Goal: Task Accomplishment & Management: Complete application form

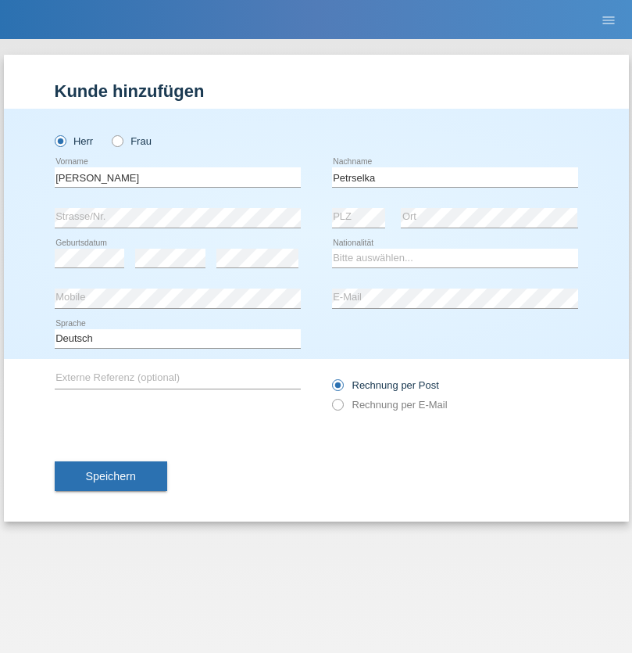
type input "Petrselka"
select select "CH"
radio input "true"
click at [177, 177] on input "text" at bounding box center [178, 177] width 246 height 20
type input "Muhammet"
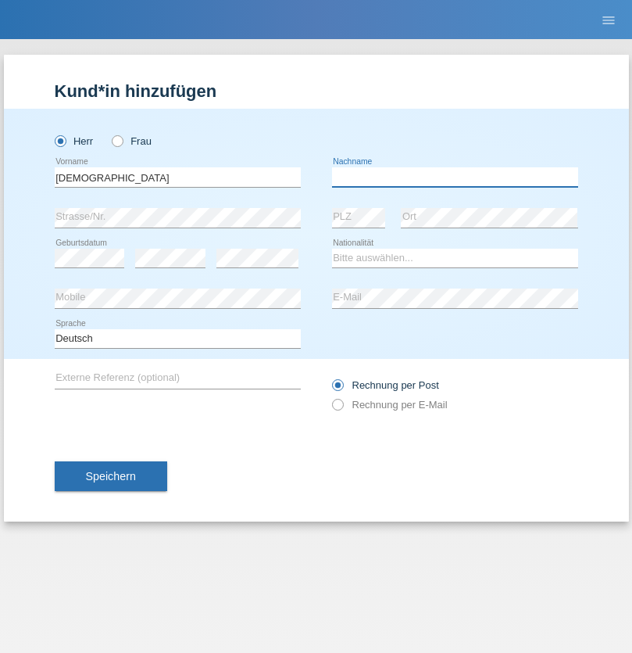
click at [455, 177] on input "text" at bounding box center [455, 177] width 246 height 20
type input "Zeray"
select select "CH"
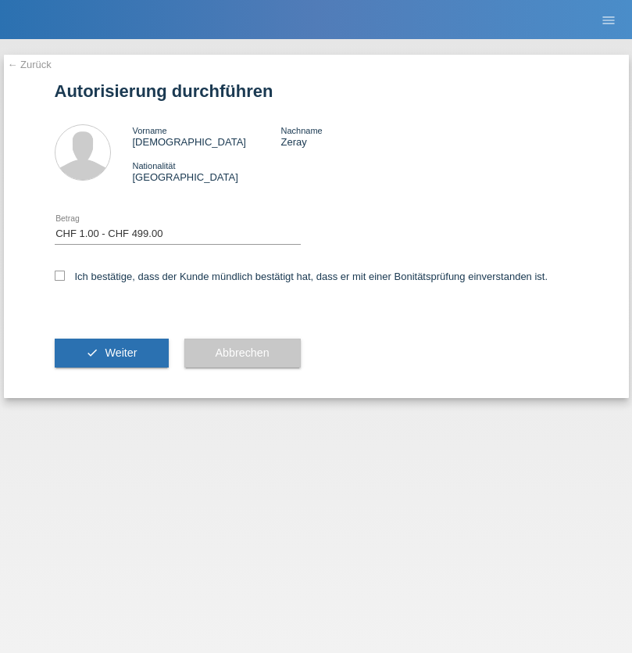
select select "1"
checkbox input "true"
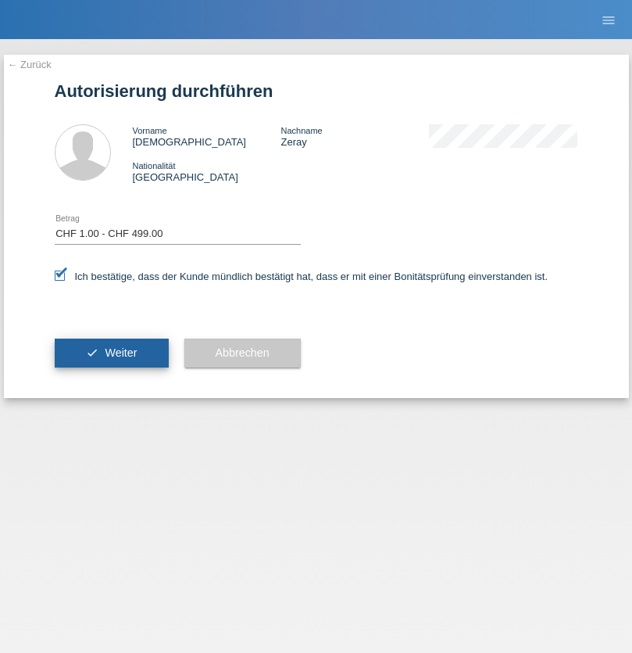
click at [111, 353] on span "Weiter" at bounding box center [121, 352] width 32 height 13
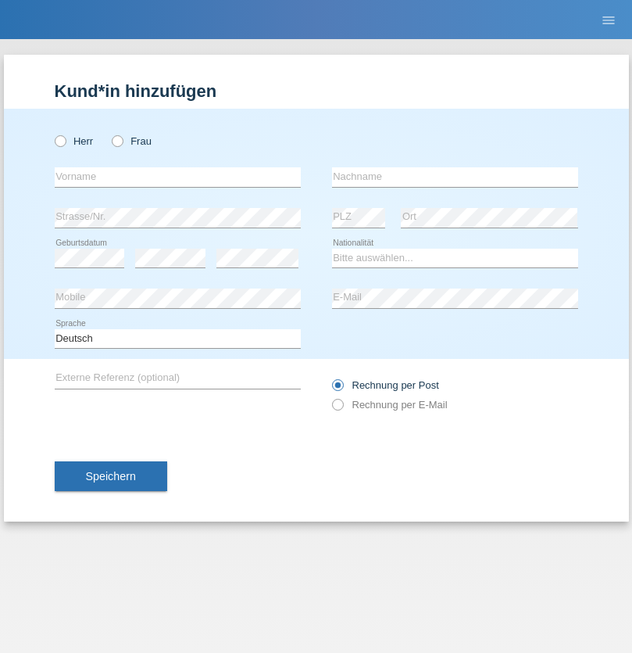
radio input "true"
click at [177, 177] on input "text" at bounding box center [178, 177] width 246 height 20
type input "[PERSON_NAME]"
click at [455, 177] on input "text" at bounding box center [455, 177] width 246 height 20
type input "Corca"
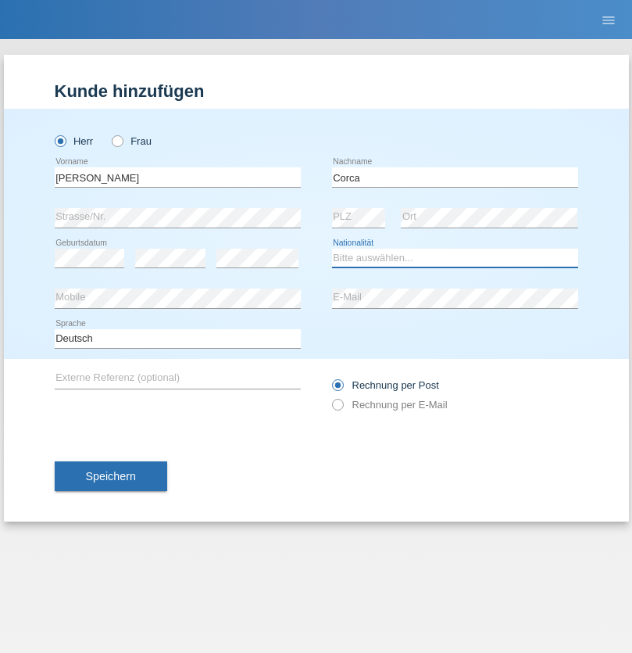
select select "CH"
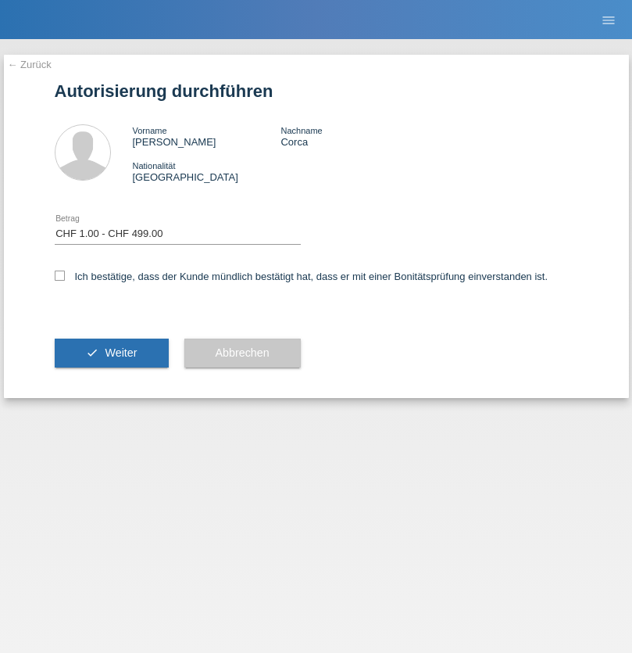
select select "1"
checkbox input "true"
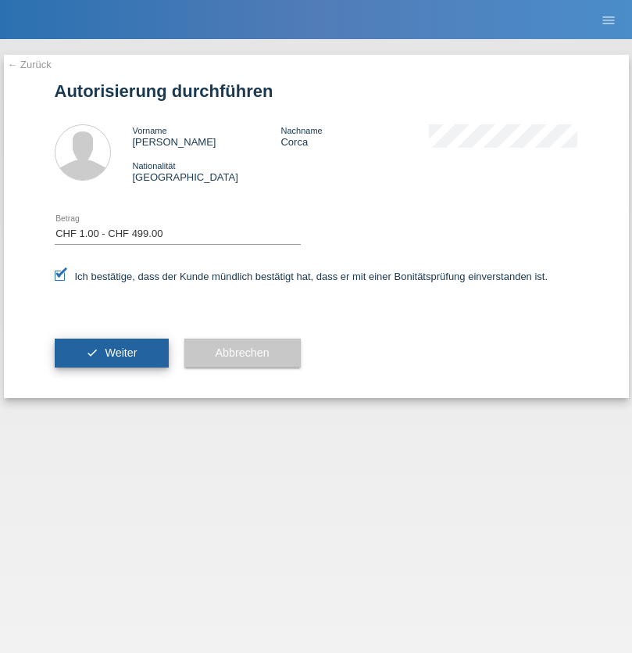
click at [111, 353] on span "Weiter" at bounding box center [121, 352] width 32 height 13
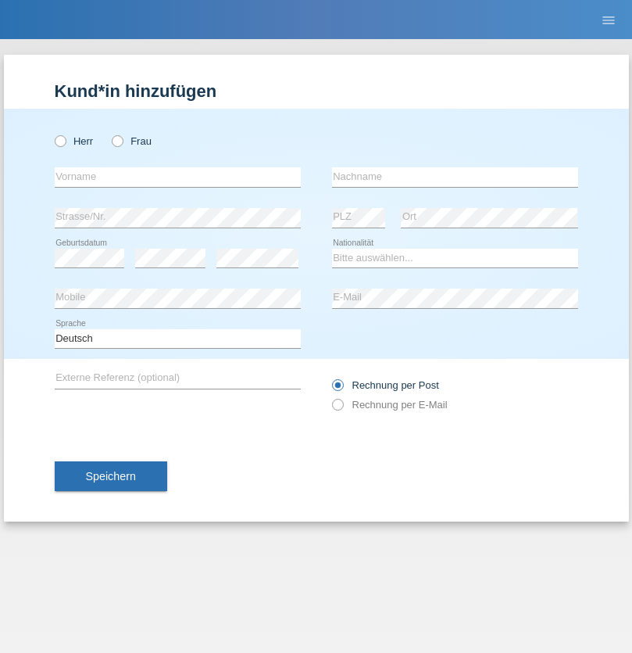
radio input "true"
click at [177, 177] on input "text" at bounding box center [178, 177] width 246 height 20
type input "[PERSON_NAME]"
click at [455, 177] on input "text" at bounding box center [455, 177] width 246 height 20
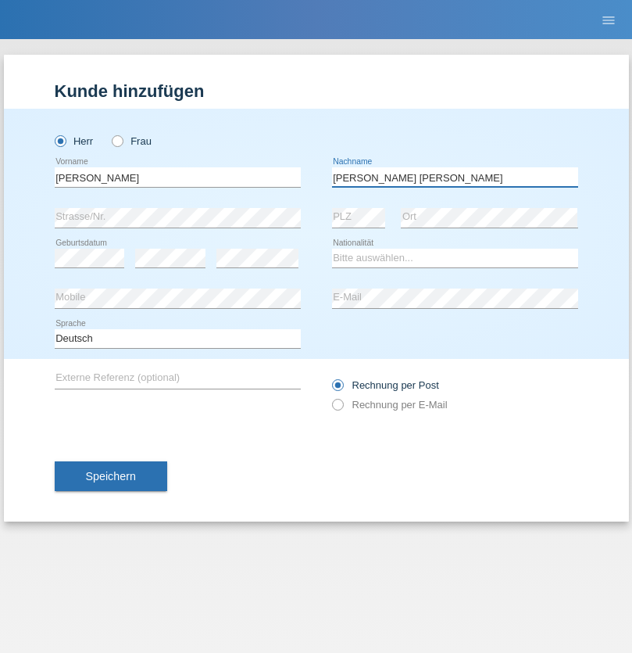
type input "[PERSON_NAME] [PERSON_NAME]"
select select "PT"
select select "C"
select select "07"
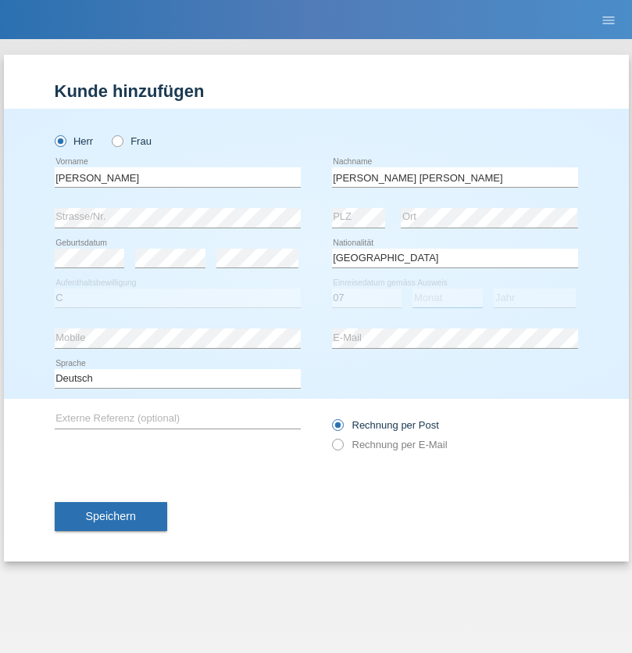
select select "12"
select select "2002"
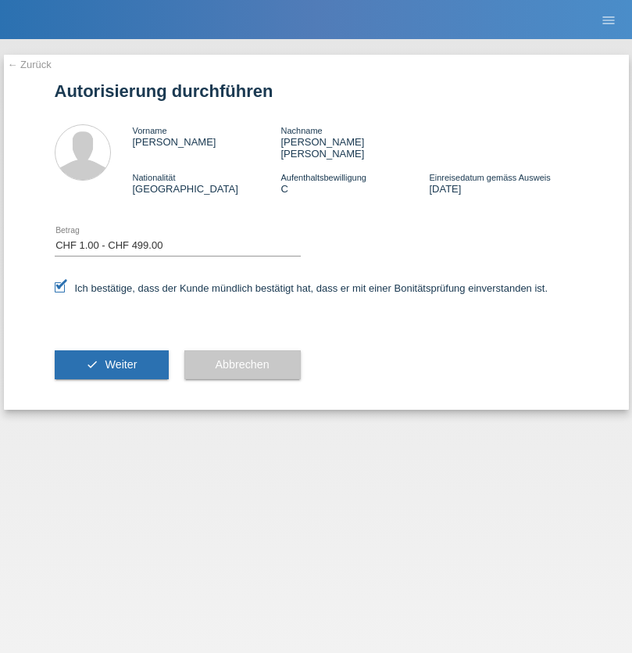
select select "1"
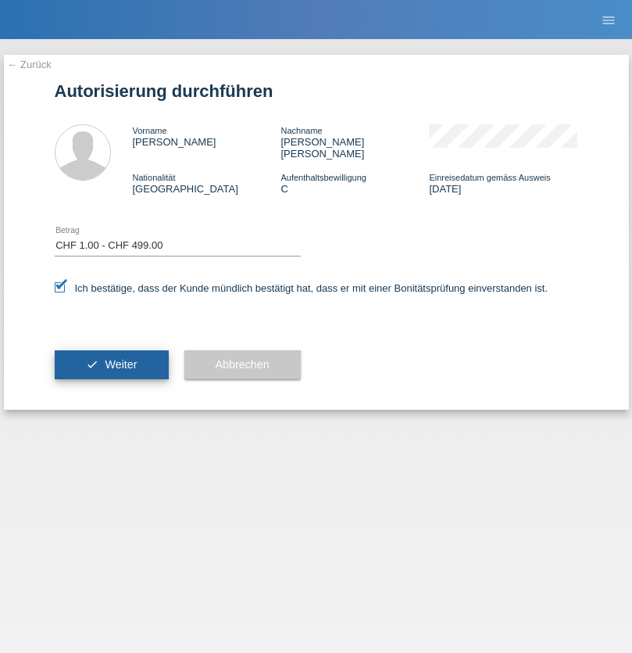
click at [111, 358] on span "Weiter" at bounding box center [121, 364] width 32 height 13
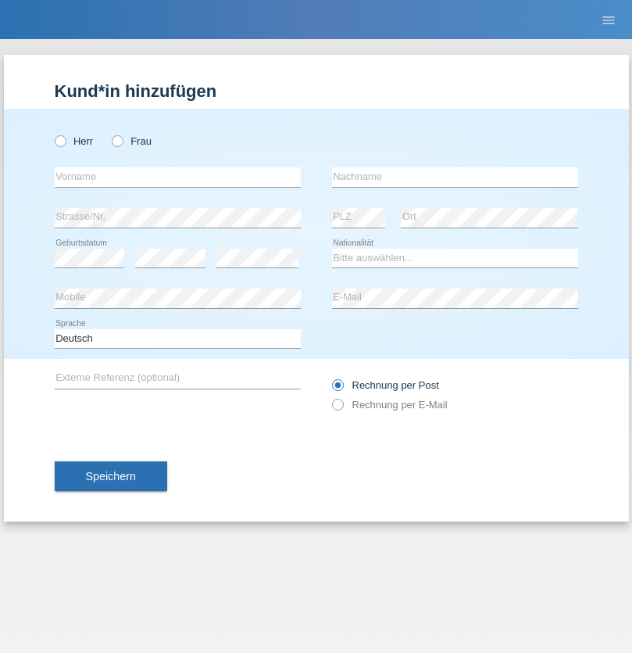
radio input "true"
click at [177, 177] on input "text" at bounding box center [178, 177] width 246 height 20
type input "[PERSON_NAME]"
click at [455, 177] on input "text" at bounding box center [455, 177] width 246 height 20
type input "petrselka"
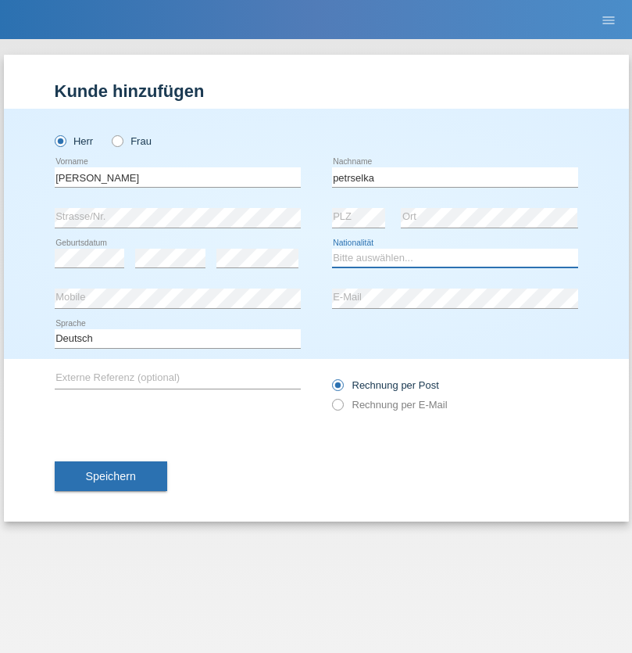
select select "CH"
